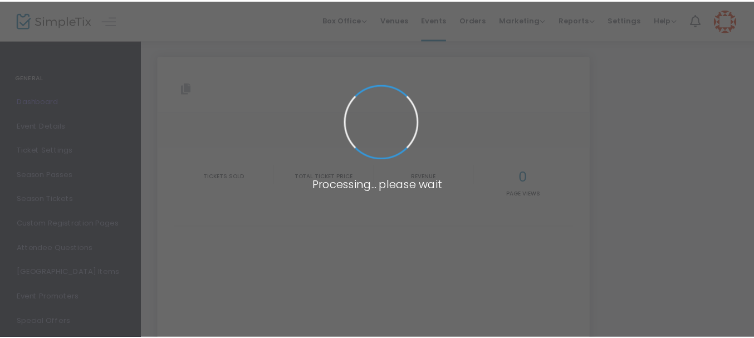
scroll to position [184, 0]
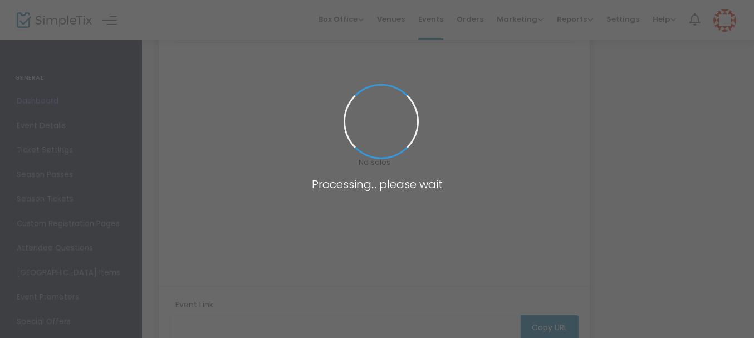
type input "[URL][DOMAIN_NAME][US_STATE]"
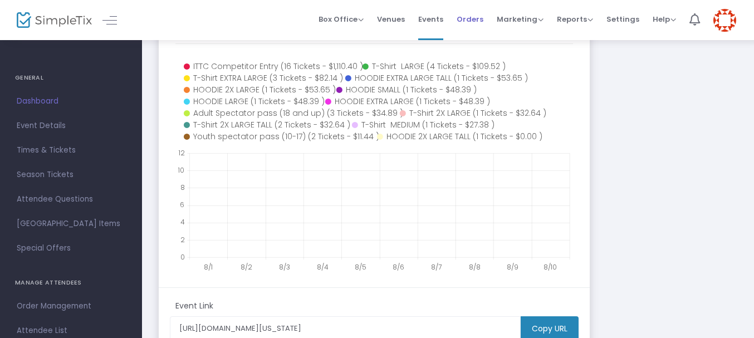
scroll to position [220, 0]
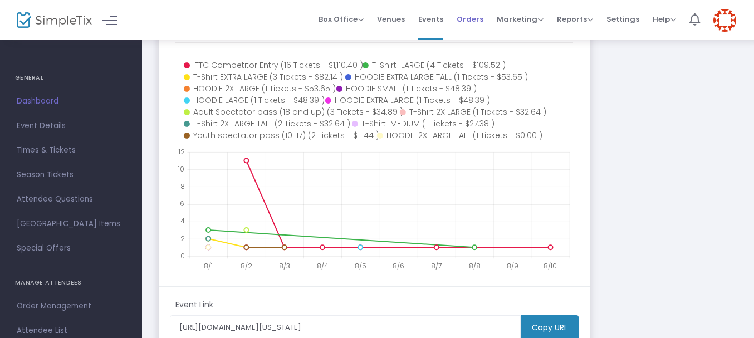
click at [475, 23] on span "Orders" at bounding box center [469, 19] width 27 height 28
